Goal: Information Seeking & Learning: Learn about a topic

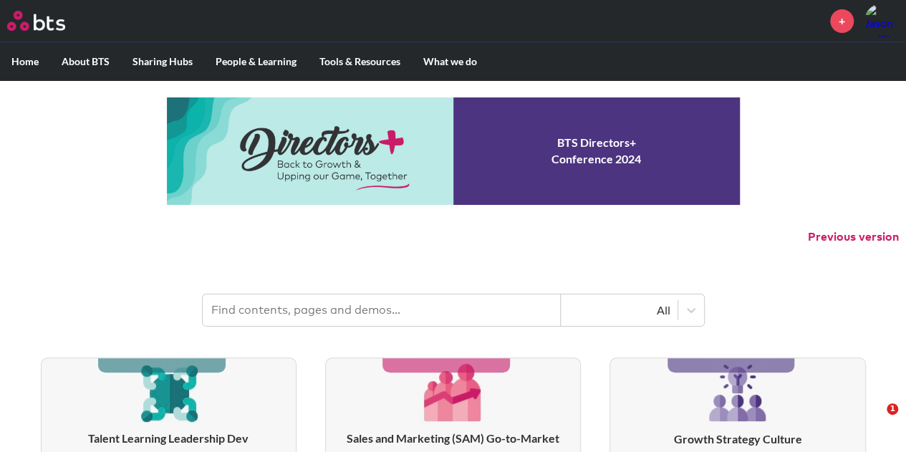
click at [288, 311] on input "text" at bounding box center [382, 309] width 358 height 31
type input "momenta"
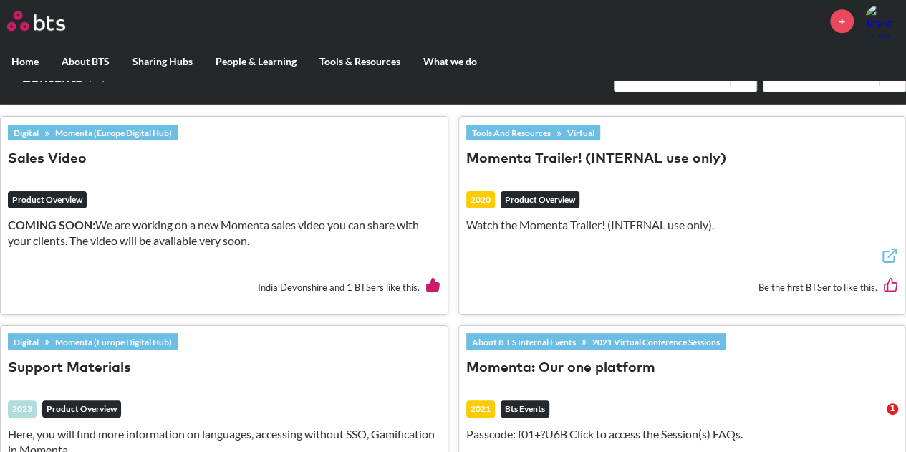
scroll to position [501, 0]
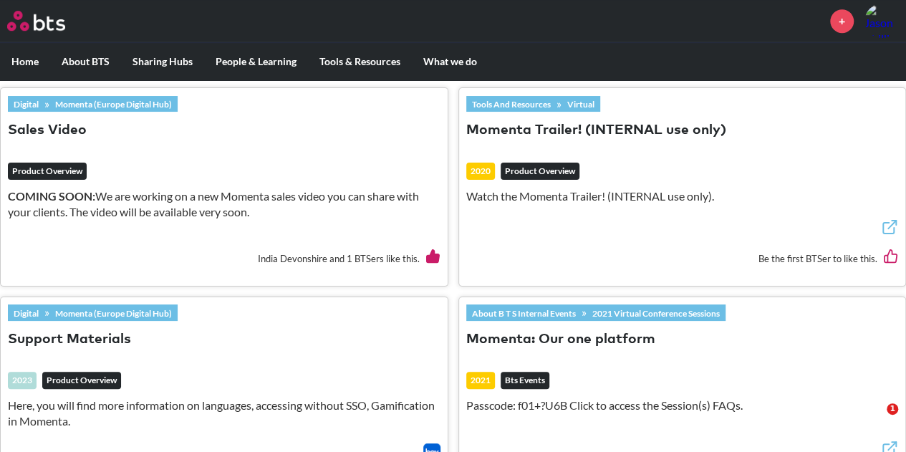
click at [577, 316] on link "About B T S Internal Events" at bounding box center [523, 313] width 115 height 16
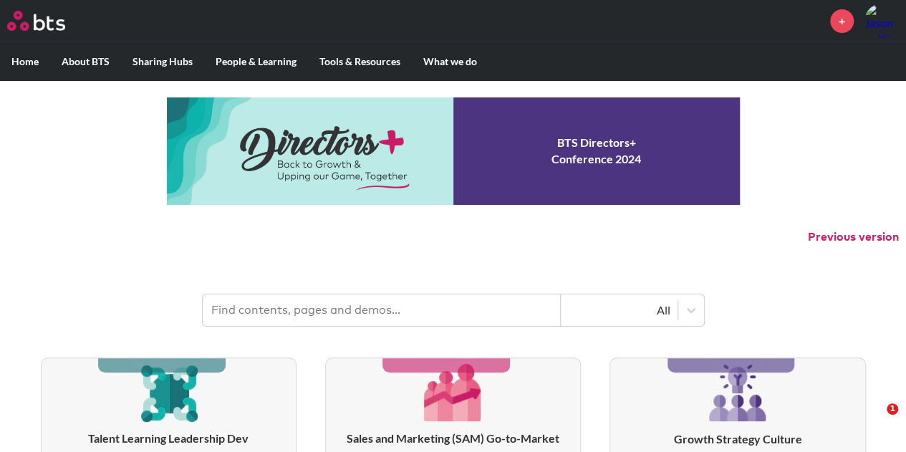
click at [237, 316] on input "text" at bounding box center [382, 309] width 358 height 31
type input "momenta"
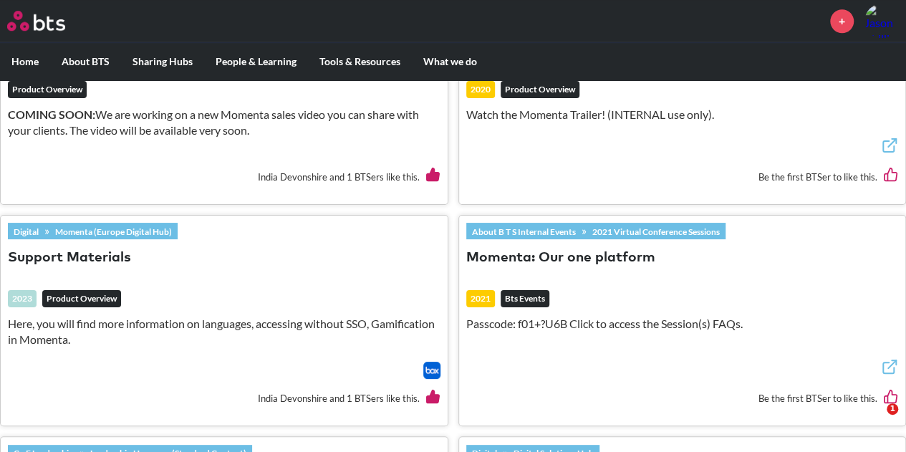
scroll to position [597, 0]
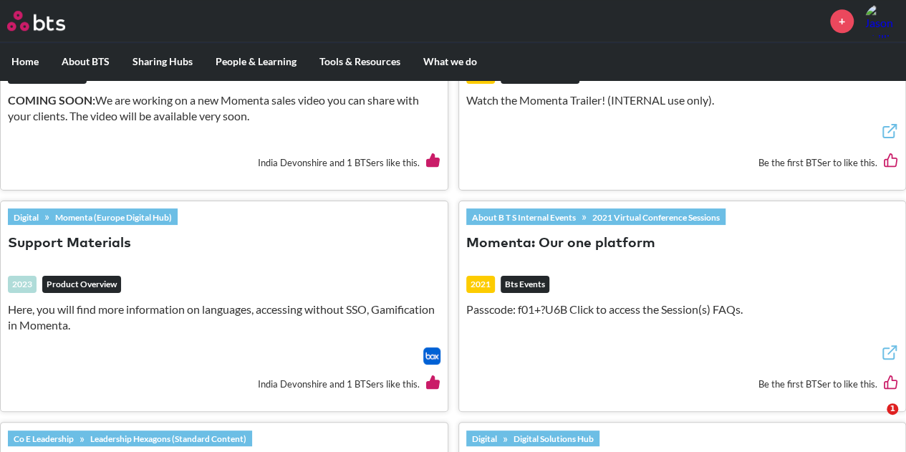
click at [94, 281] on em "Product Overview" at bounding box center [81, 284] width 79 height 17
click at [83, 228] on header "Digital » Momenta (Europe Digital Hub) Support Materials 2023 Product Overview …" at bounding box center [224, 277] width 432 height 139
click at [93, 220] on link "Momenta (Europe Digital Hub)" at bounding box center [113, 217] width 128 height 16
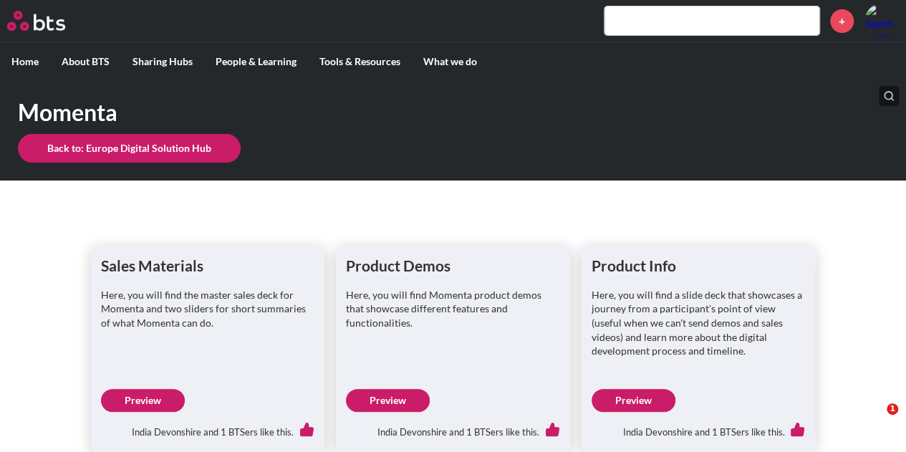
scroll to position [143, 0]
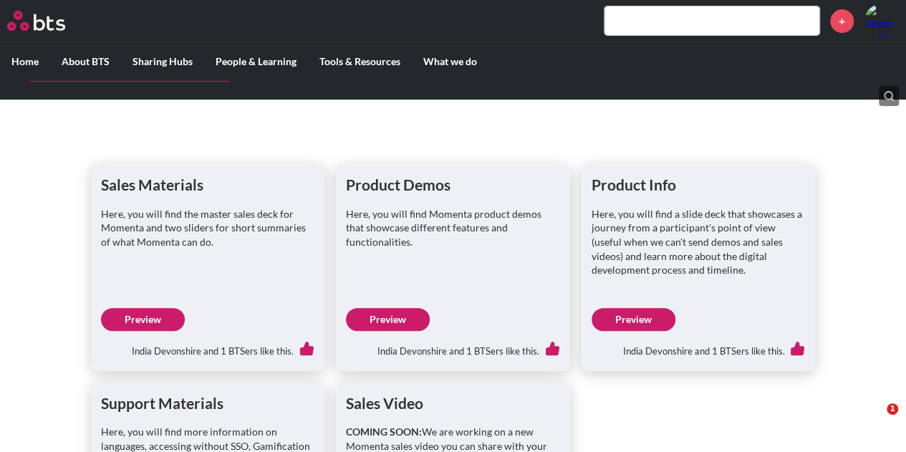
click at [152, 335] on div "India Devonshire and 1 BTSers like this." at bounding box center [208, 346] width 214 height 30
click at [146, 321] on link "Preview" at bounding box center [143, 319] width 84 height 23
click at [619, 308] on link "Preview" at bounding box center [633, 319] width 84 height 23
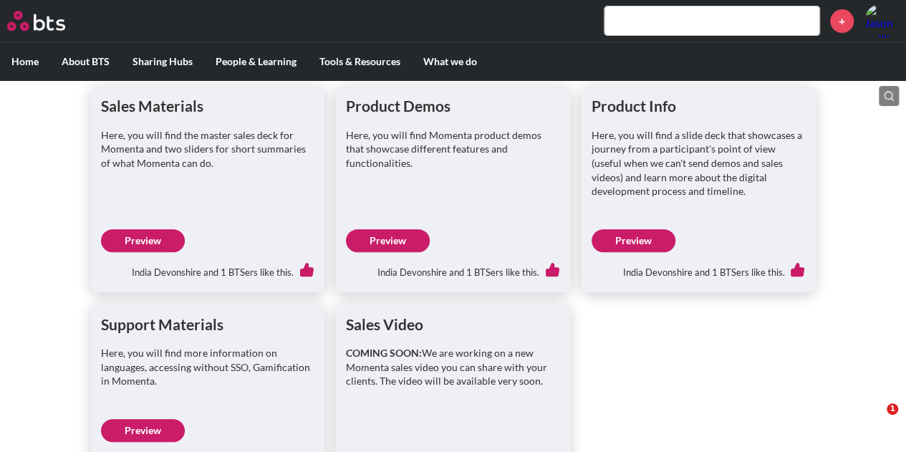
scroll to position [272, 0]
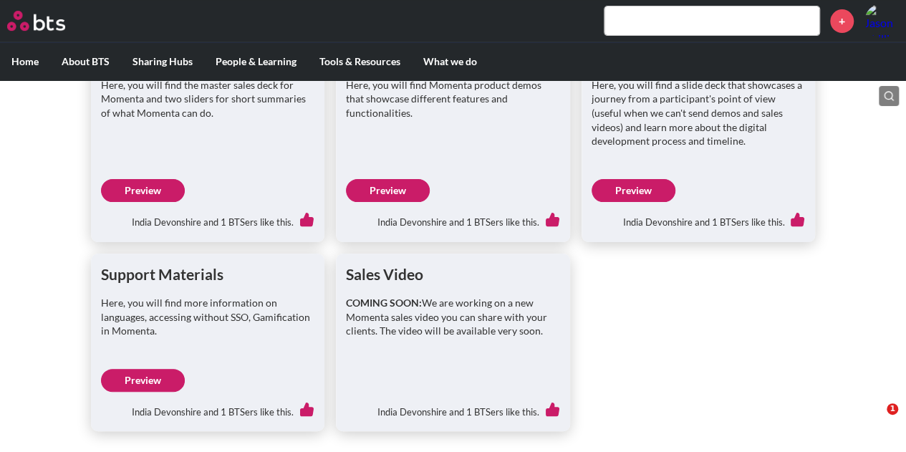
click at [112, 392] on div "India Devonshire and 1 BTSers like this." at bounding box center [208, 407] width 214 height 30
click at [135, 392] on div "India Devonshire and 1 BTSers like this." at bounding box center [208, 407] width 214 height 30
click at [146, 381] on link "Preview" at bounding box center [143, 380] width 84 height 23
